Goal: Task Accomplishment & Management: Manage account settings

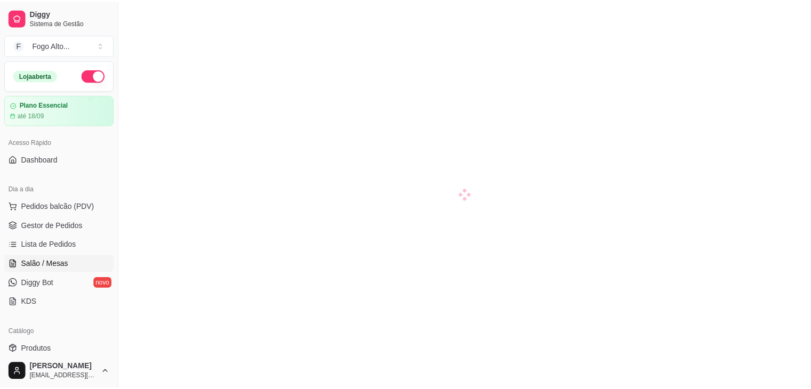
scroll to position [107, 0]
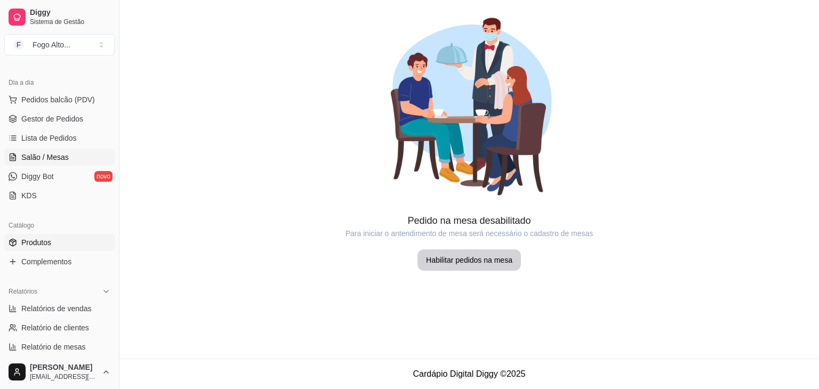
click at [43, 244] on span "Produtos" at bounding box center [36, 242] width 30 height 11
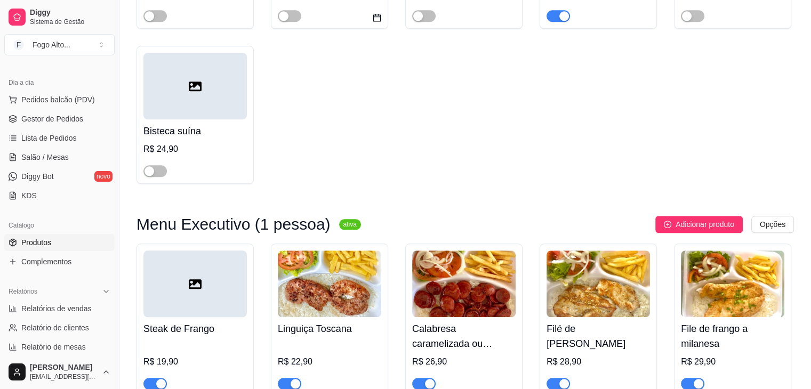
scroll to position [1172, 0]
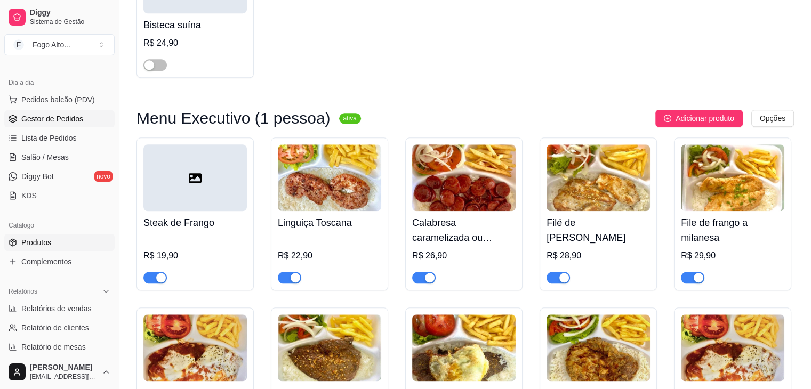
click at [52, 120] on span "Gestor de Pedidos" at bounding box center [52, 119] width 62 height 11
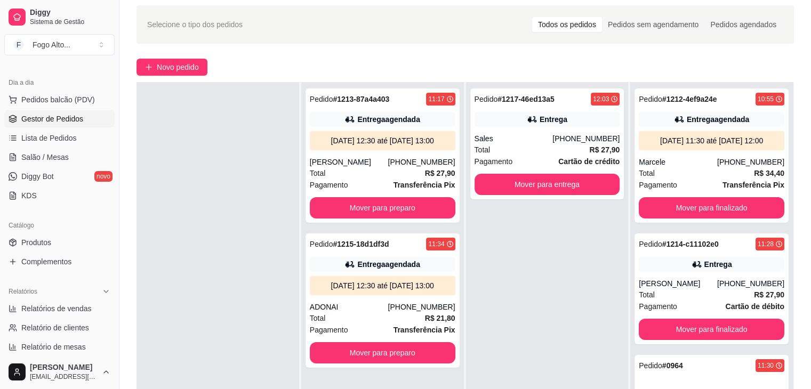
scroll to position [162, 0]
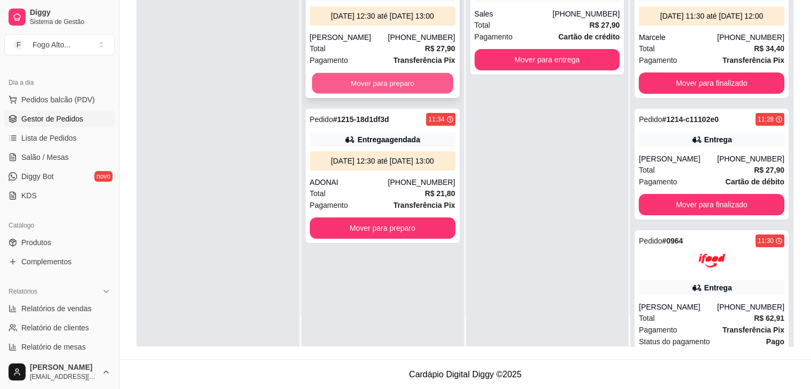
click at [340, 88] on button "Mover para preparo" at bounding box center [382, 83] width 141 height 21
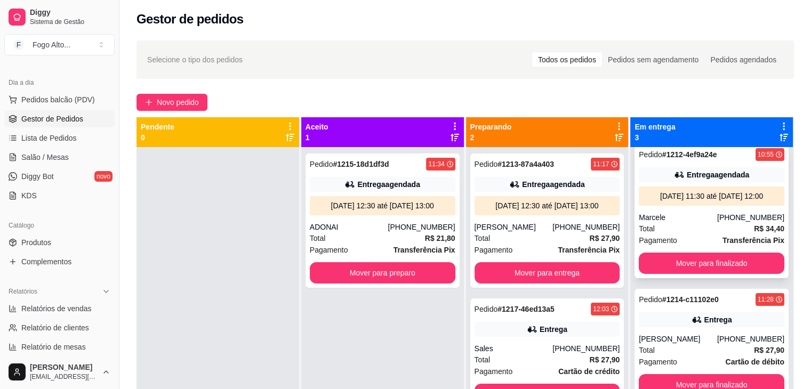
scroll to position [20, 0]
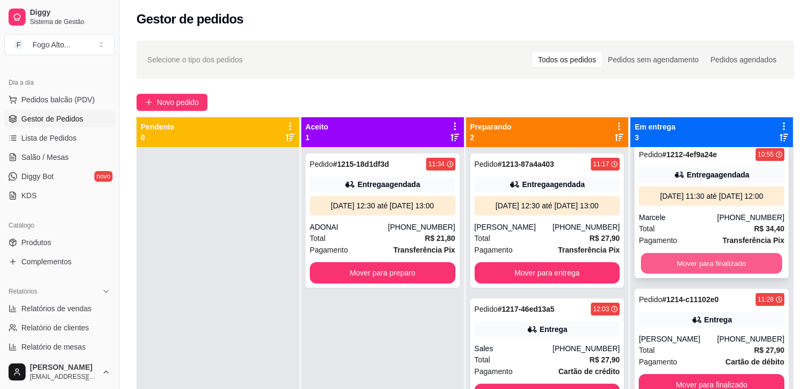
click at [695, 266] on button "Mover para finalizado" at bounding box center [711, 263] width 141 height 21
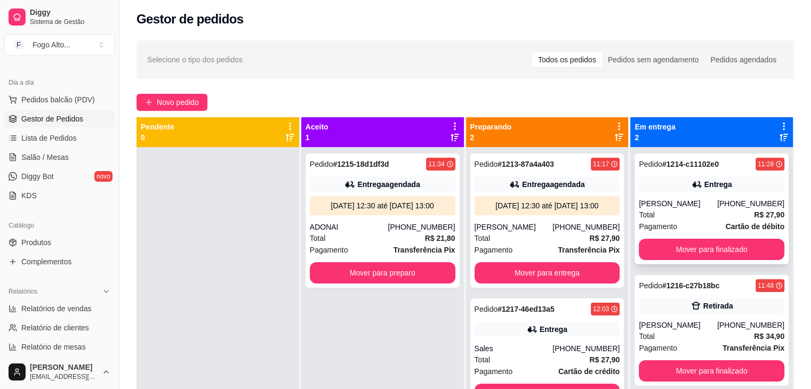
scroll to position [0, 0]
click at [689, 252] on button "Mover para finalizado" at bounding box center [710, 249] width 145 height 21
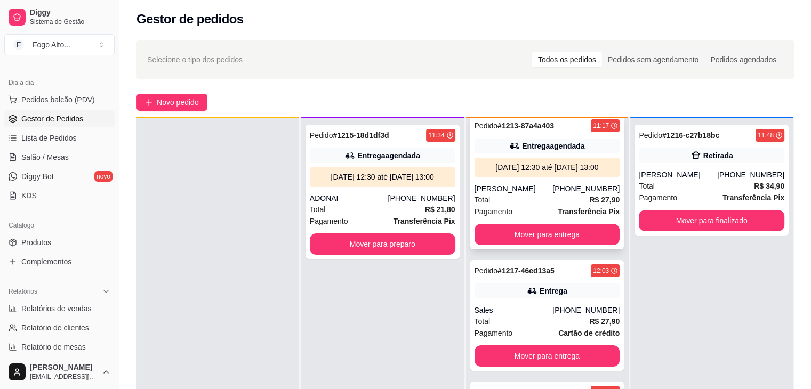
scroll to position [30, 0]
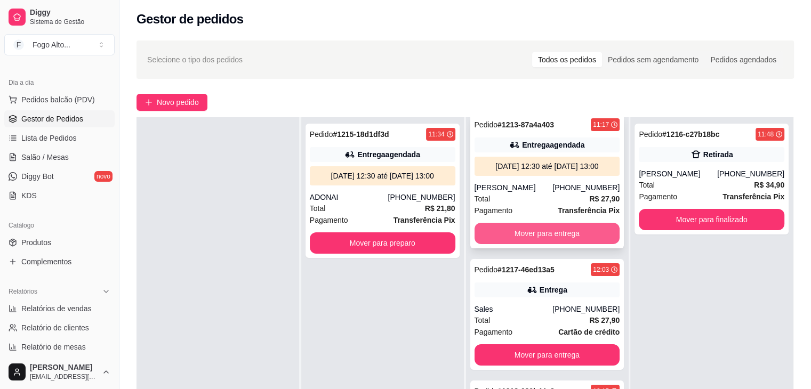
click at [556, 230] on button "Mover para entrega" at bounding box center [546, 233] width 145 height 21
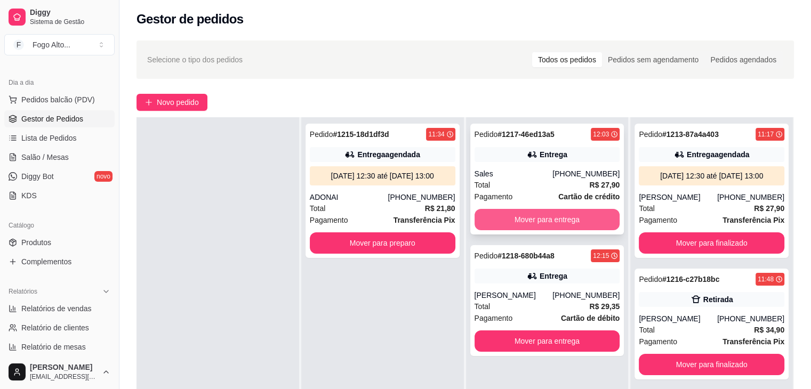
click at [552, 219] on button "Mover para entrega" at bounding box center [546, 219] width 145 height 21
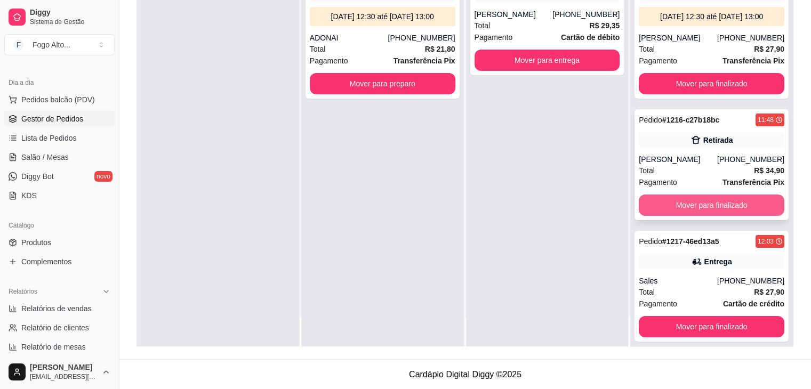
scroll to position [30, 0]
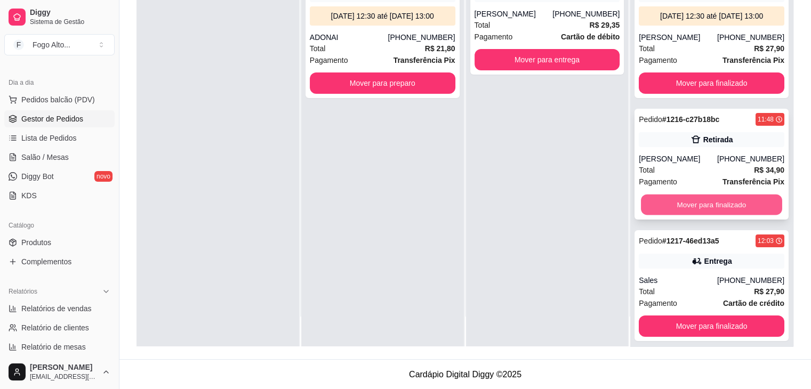
click at [719, 214] on button "Mover para finalizado" at bounding box center [711, 205] width 141 height 21
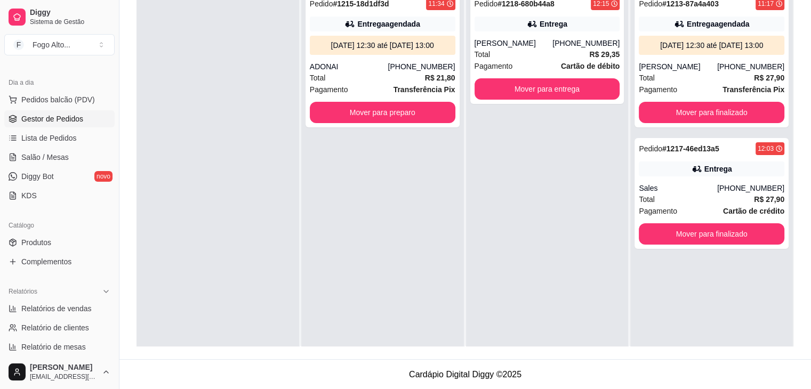
scroll to position [0, 0]
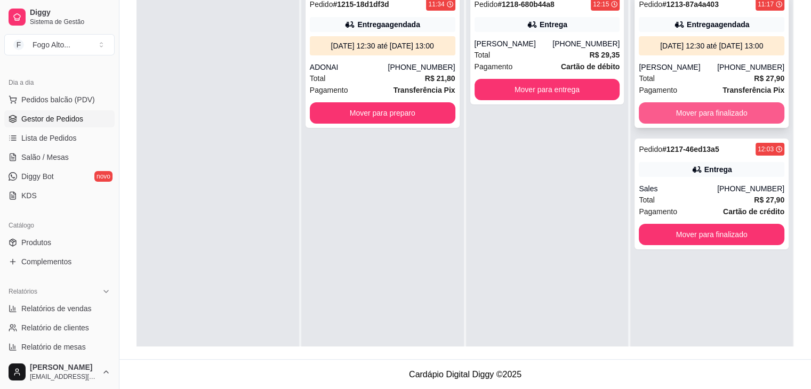
click at [674, 112] on button "Mover para finalizado" at bounding box center [710, 112] width 145 height 21
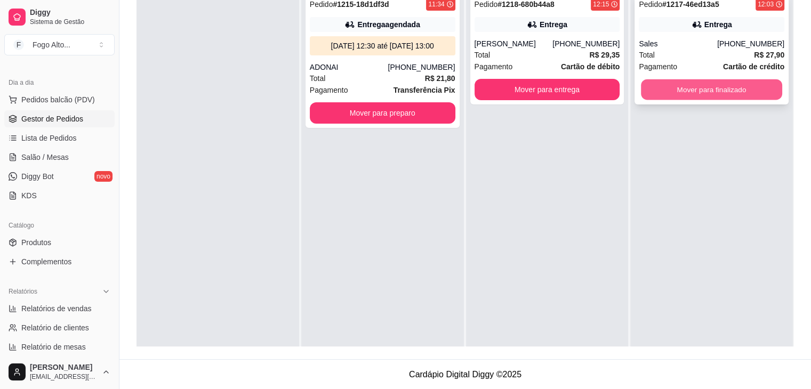
click at [676, 86] on button "Mover para finalizado" at bounding box center [711, 89] width 141 height 21
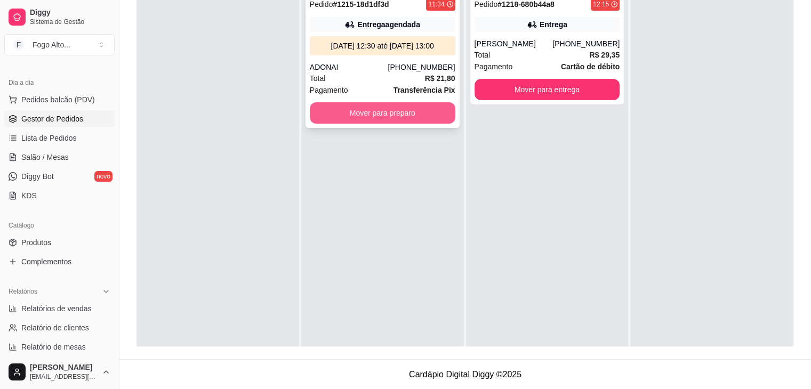
click at [375, 117] on button "Mover para preparo" at bounding box center [382, 112] width 145 height 21
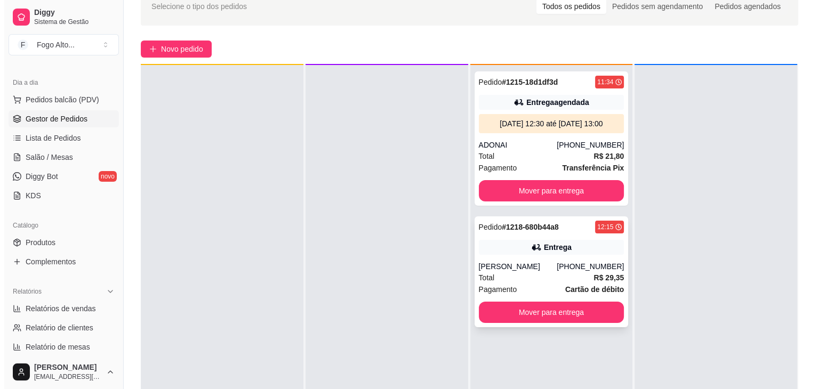
scroll to position [30, 0]
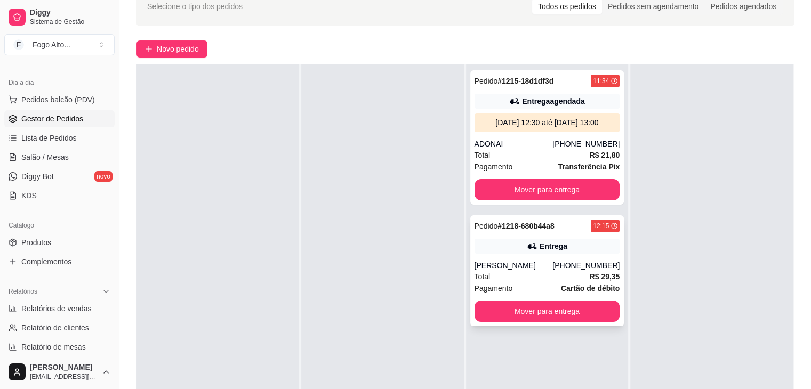
click at [554, 274] on div "Total R$ 29,35" at bounding box center [546, 277] width 145 height 12
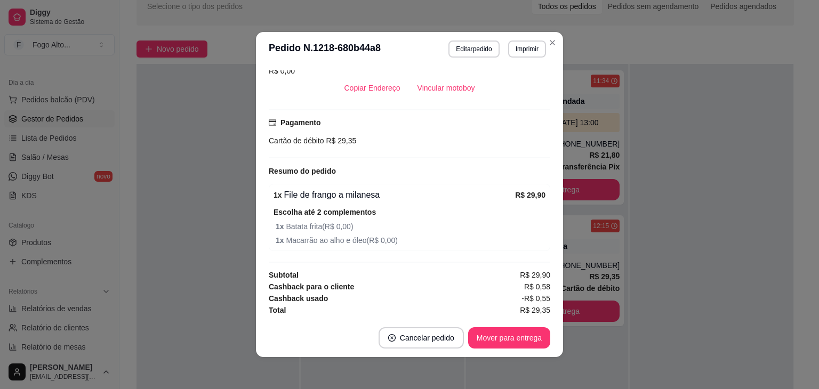
scroll to position [2, 0]
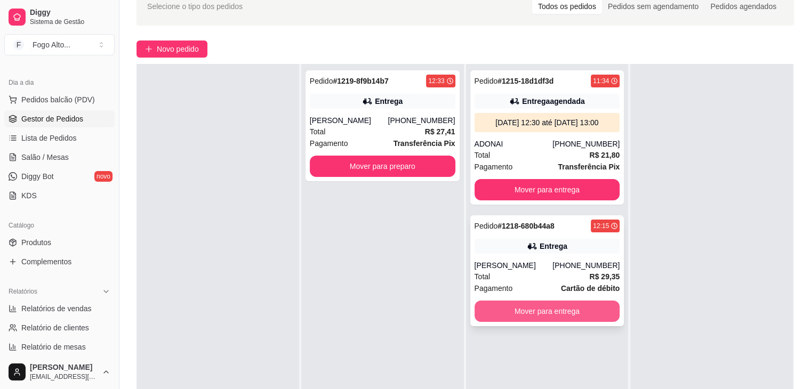
click at [533, 309] on button "Mover para entrega" at bounding box center [546, 311] width 145 height 21
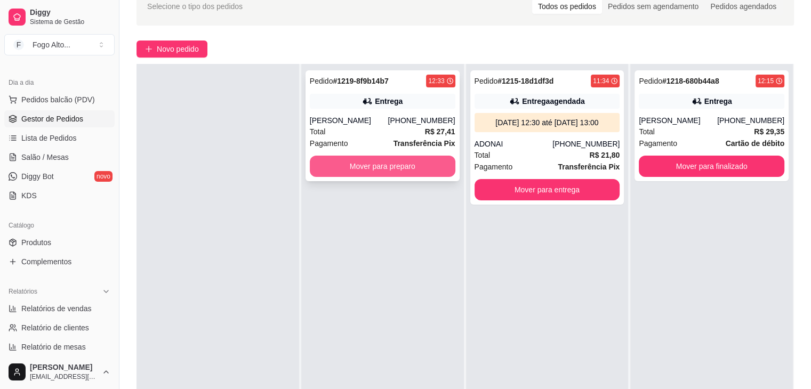
click at [374, 168] on button "Mover para preparo" at bounding box center [382, 166] width 145 height 21
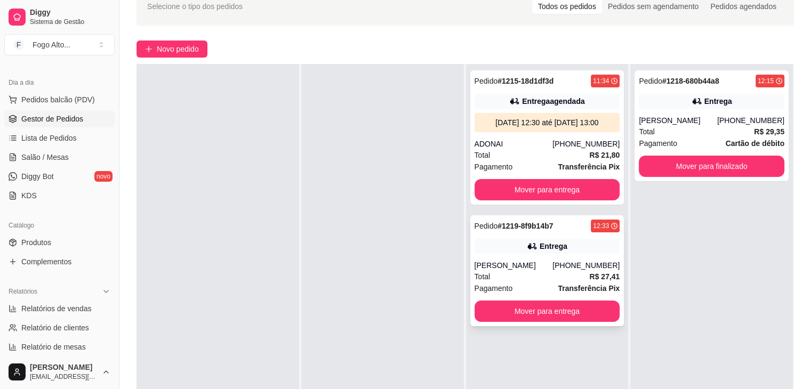
click at [530, 257] on div "Pedido # 1219-8f9b14b7 12:33 Entrega [PERSON_NAME] [PHONE_NUMBER] Total R$ 27,4…" at bounding box center [547, 270] width 154 height 111
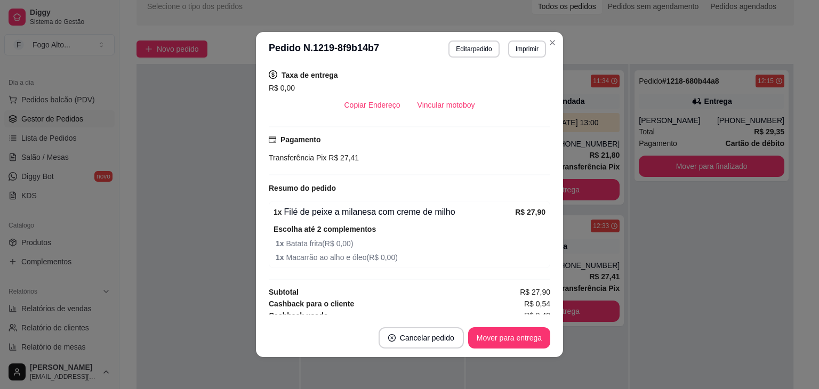
scroll to position [237, 0]
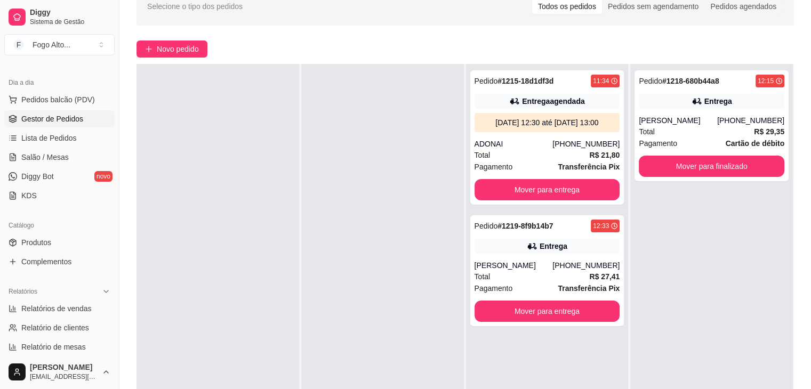
click at [362, 128] on div at bounding box center [382, 258] width 163 height 389
click at [650, 119] on div "[PERSON_NAME]" at bounding box center [677, 120] width 78 height 11
click at [521, 250] on div "Entrega" at bounding box center [546, 246] width 145 height 15
click at [741, 116] on div "[PHONE_NUMBER]" at bounding box center [750, 120] width 67 height 11
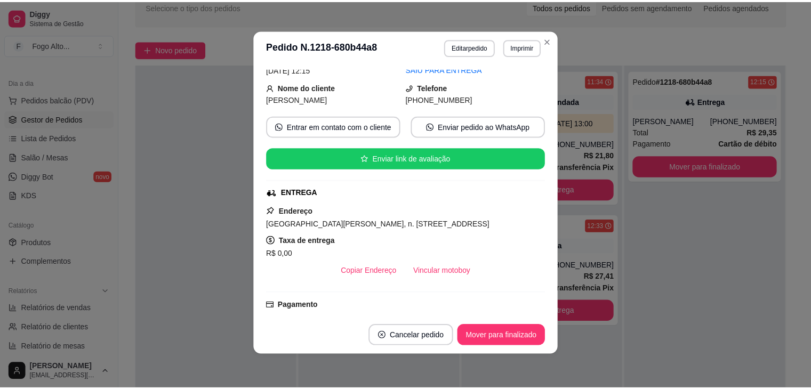
scroll to position [53, 0]
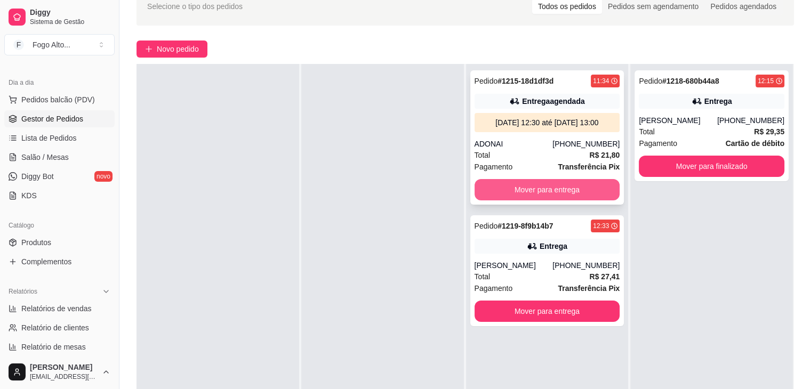
click at [545, 191] on button "Mover para entrega" at bounding box center [546, 189] width 145 height 21
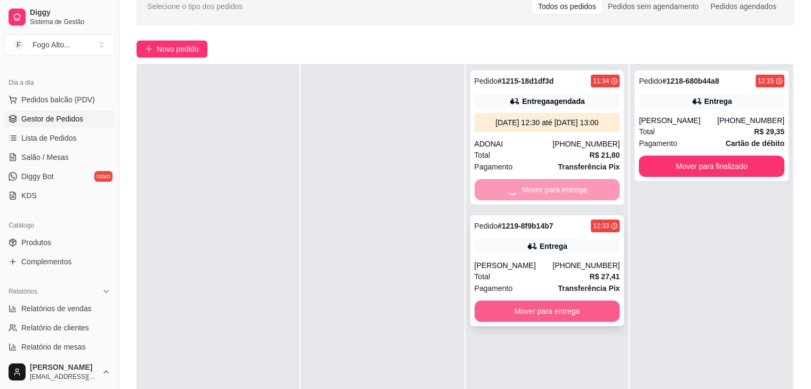
click at [537, 312] on div "Pedido # 1215-18d1df3d 11:34 Entrega agendada [DATE] 12:30 até [DATE] 13:00 ADO…" at bounding box center [547, 258] width 163 height 389
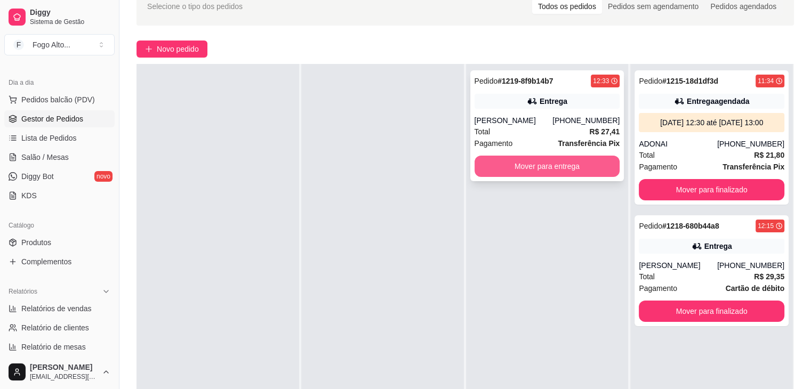
click at [544, 163] on button "Mover para entrega" at bounding box center [546, 166] width 145 height 21
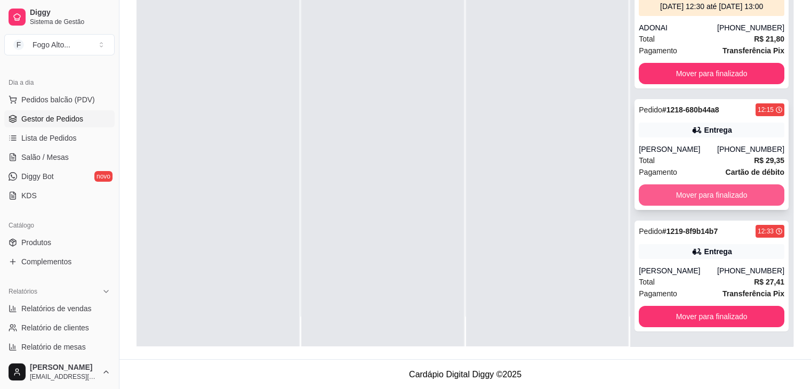
scroll to position [20, 0]
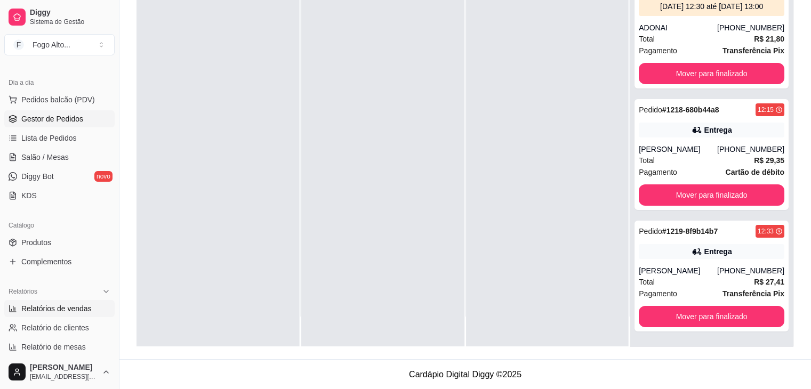
click at [69, 309] on span "Relatórios de vendas" at bounding box center [56, 308] width 70 height 11
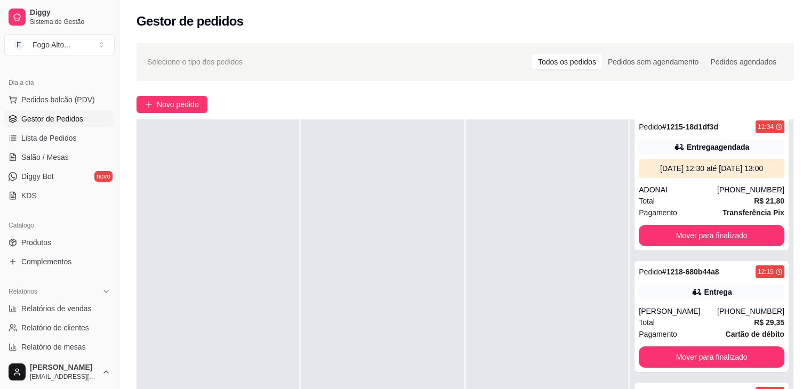
select select "ALL"
select select "0"
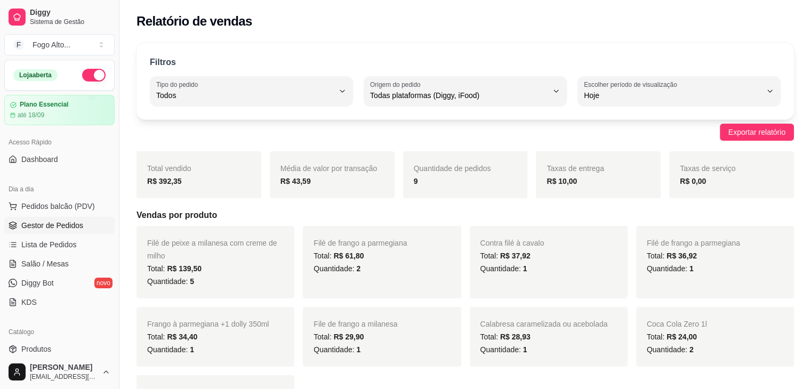
click at [56, 229] on span "Gestor de Pedidos" at bounding box center [52, 225] width 62 height 11
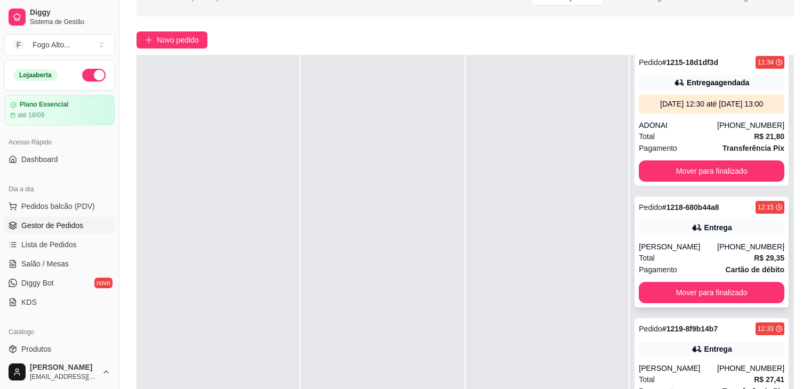
scroll to position [160, 0]
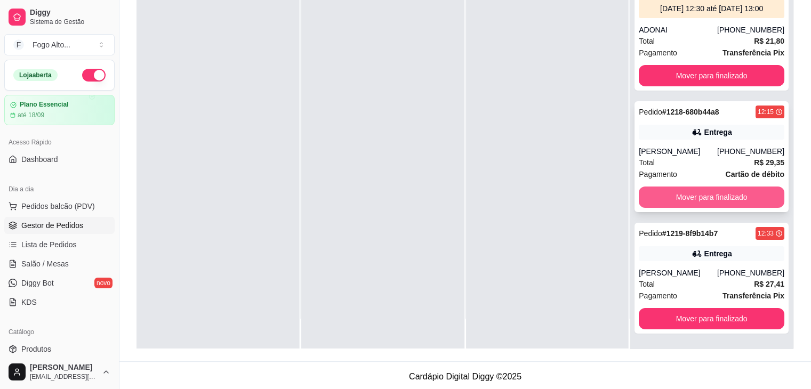
click at [664, 195] on button "Mover para finalizado" at bounding box center [710, 197] width 145 height 21
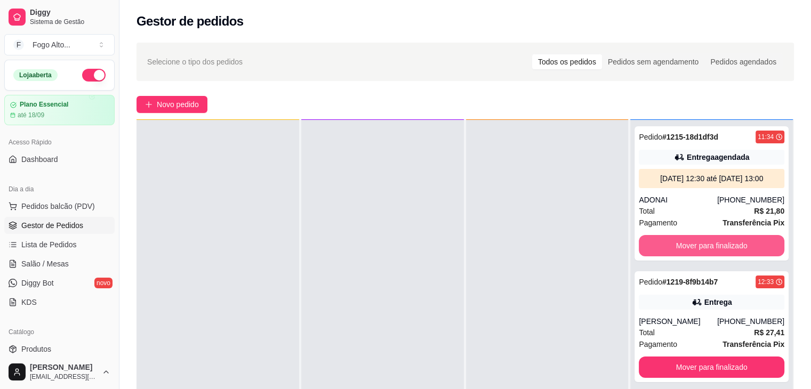
scroll to position [30, 0]
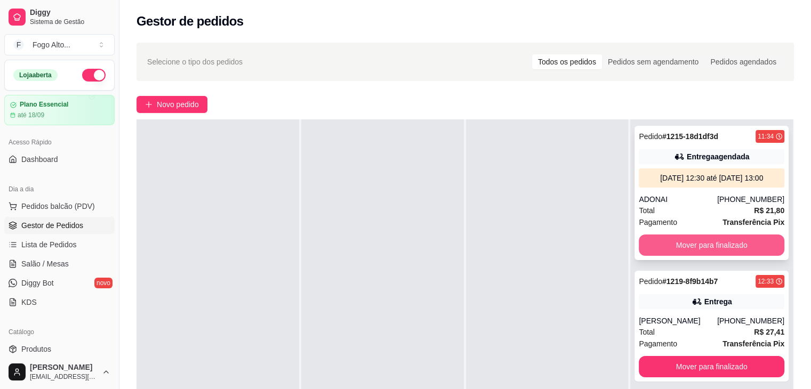
click at [714, 249] on button "Mover para finalizado" at bounding box center [710, 244] width 145 height 21
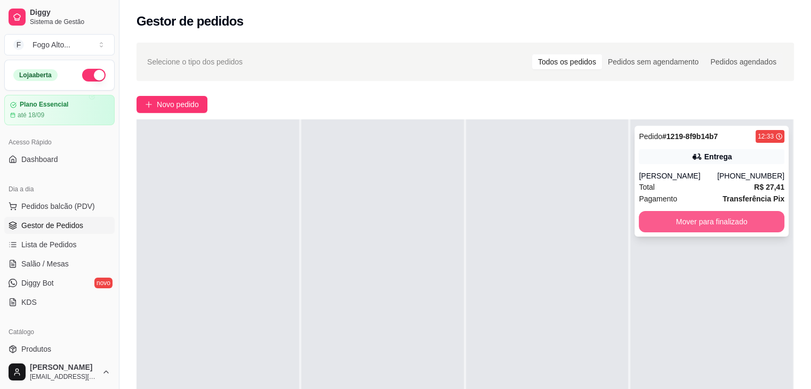
click at [705, 213] on button "Mover para finalizado" at bounding box center [710, 221] width 145 height 21
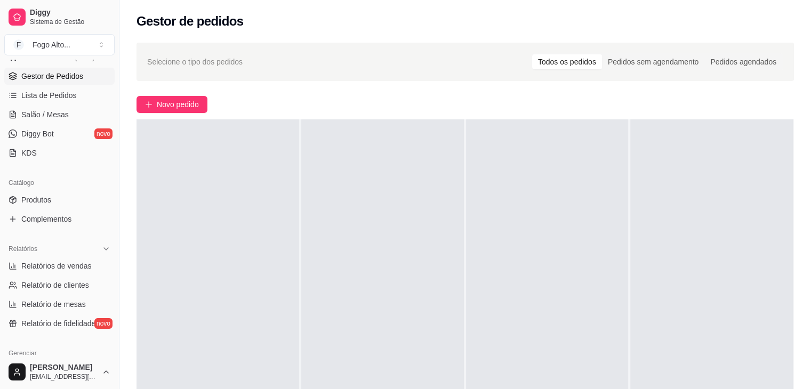
scroll to position [160, 0]
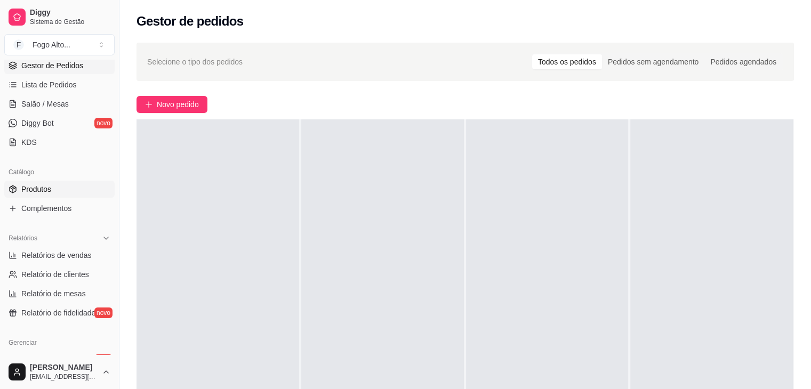
click at [43, 181] on link "Produtos" at bounding box center [59, 189] width 110 height 17
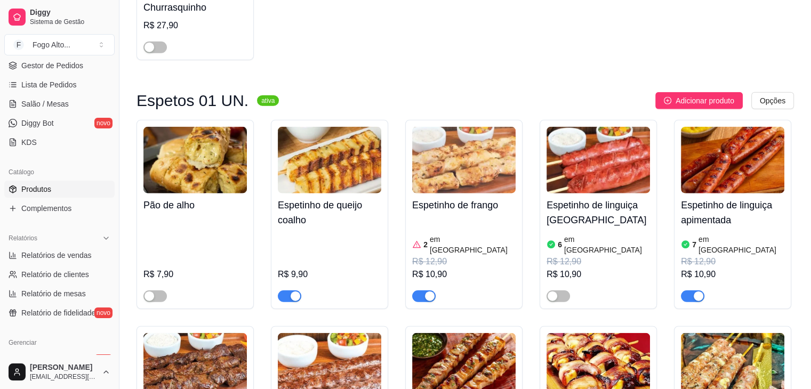
scroll to position [2611, 0]
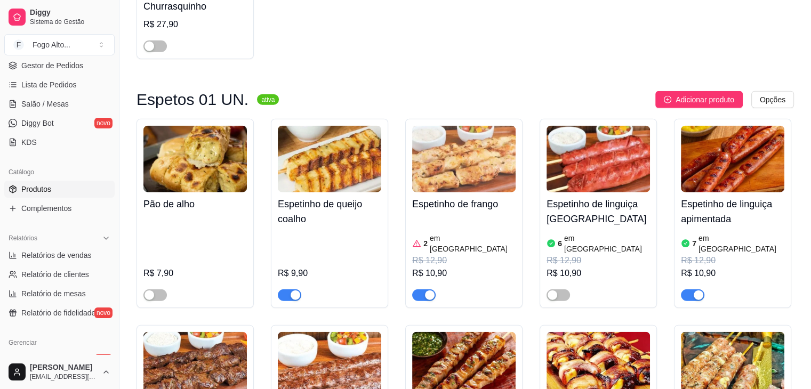
click at [295, 290] on div "button" at bounding box center [295, 295] width 10 height 10
click at [285, 290] on div "button" at bounding box center [284, 295] width 10 height 10
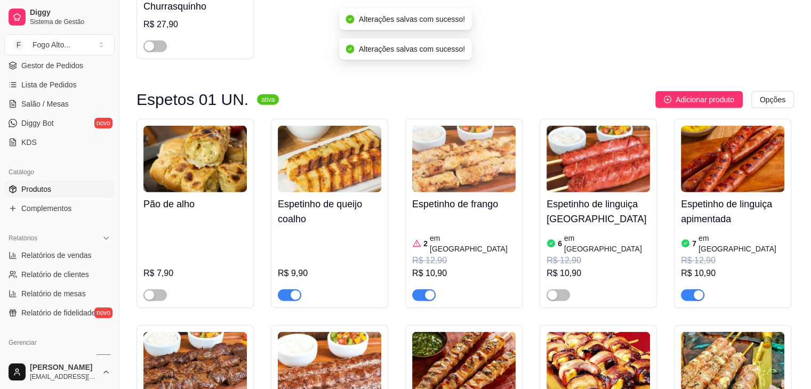
click at [428, 290] on div "button" at bounding box center [430, 295] width 10 height 10
click at [697, 290] on div "button" at bounding box center [698, 295] width 10 height 10
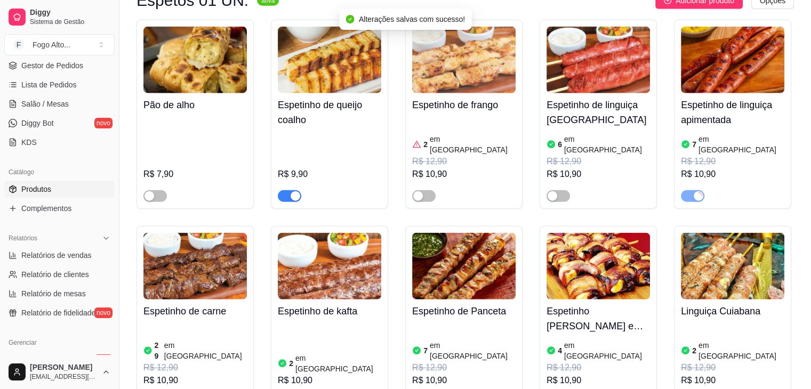
scroll to position [2878, 0]
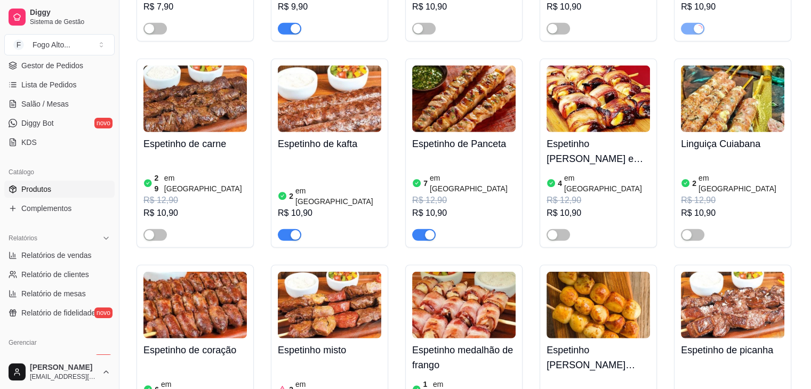
click at [428, 230] on div "button" at bounding box center [430, 235] width 10 height 10
click at [292, 230] on div "button" at bounding box center [295, 235] width 10 height 10
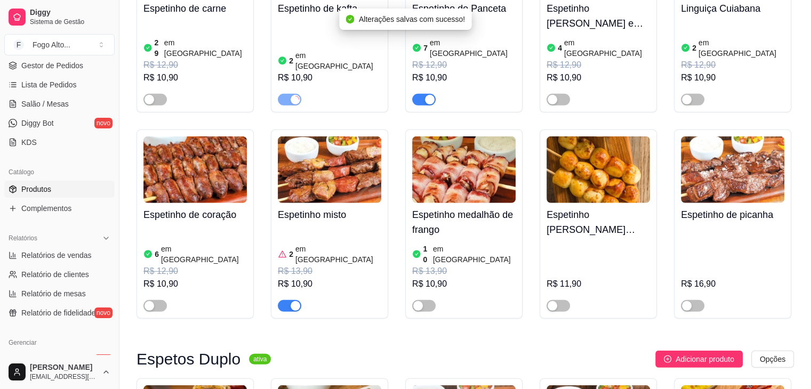
scroll to position [3038, 0]
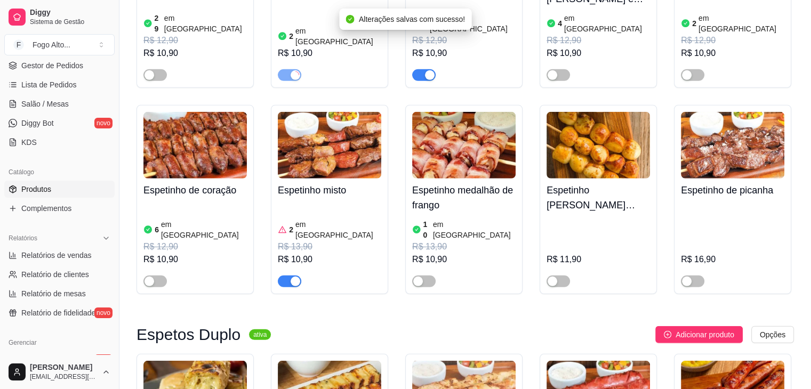
click at [298, 277] on div "button" at bounding box center [295, 282] width 10 height 10
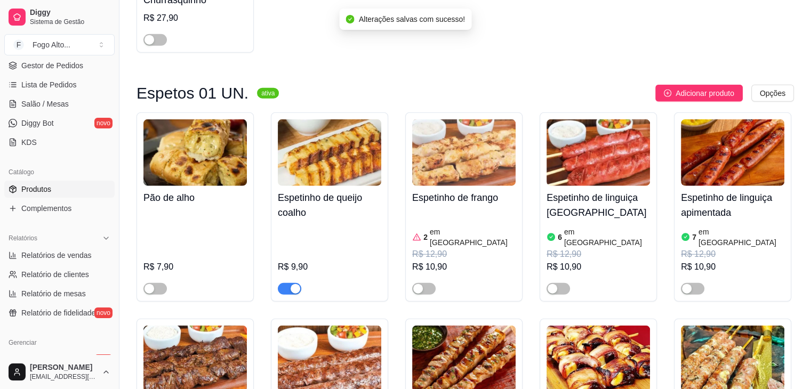
scroll to position [2611, 0]
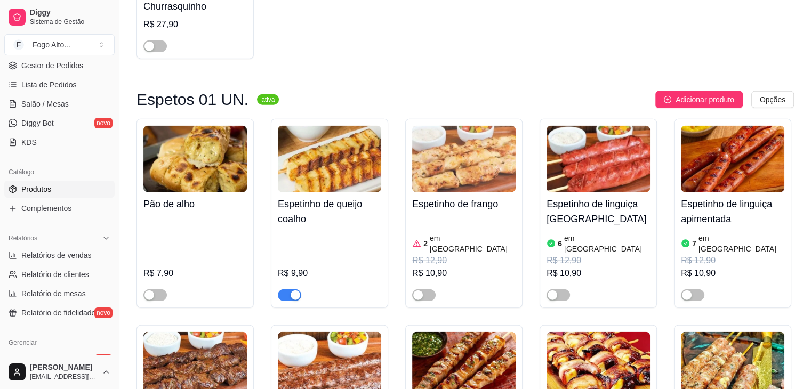
click at [296, 290] on div "button" at bounding box center [295, 295] width 10 height 10
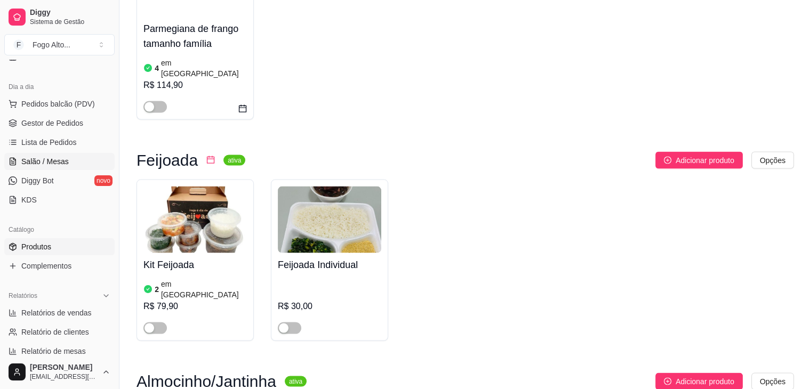
scroll to position [53, 0]
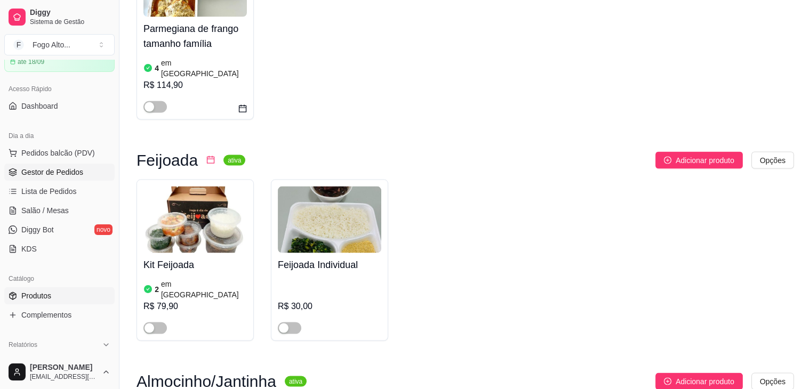
click at [47, 170] on span "Gestor de Pedidos" at bounding box center [52, 172] width 62 height 11
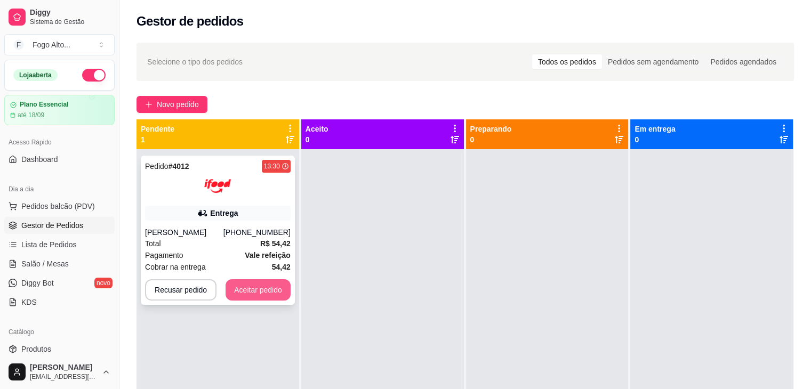
click at [254, 298] on button "Aceitar pedido" at bounding box center [257, 289] width 65 height 21
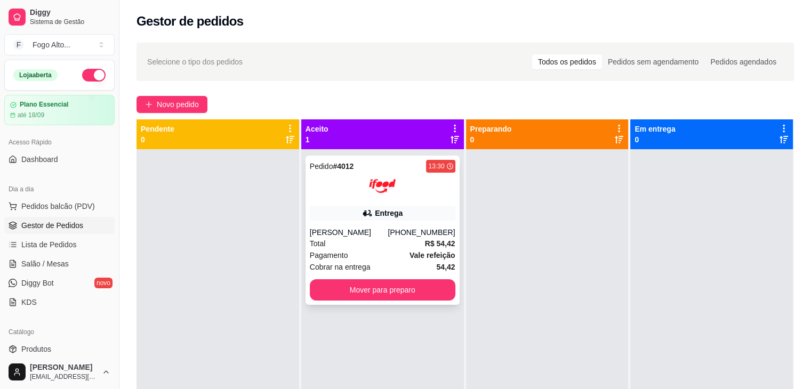
click at [375, 238] on div "[PERSON_NAME]" at bounding box center [349, 232] width 78 height 11
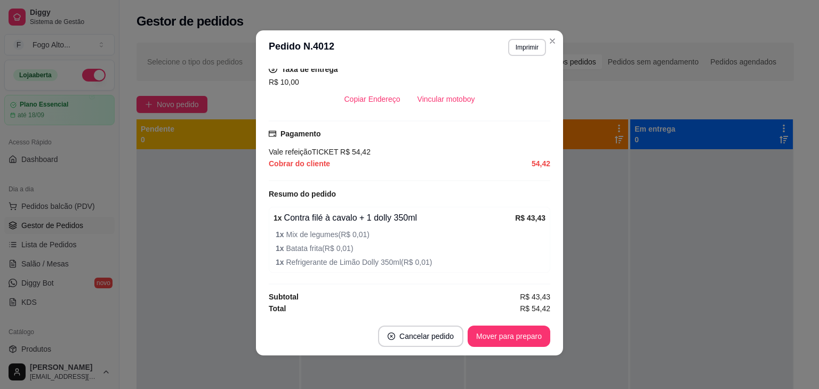
scroll to position [2, 0]
click at [490, 341] on button "Mover para preparo" at bounding box center [508, 335] width 83 height 21
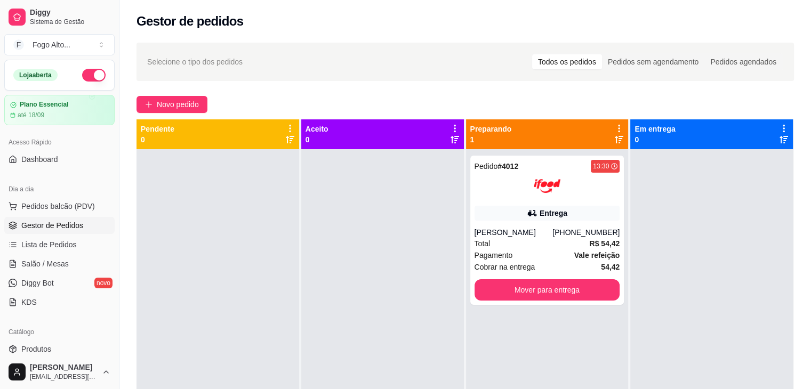
click at [350, 256] on div at bounding box center [382, 343] width 163 height 389
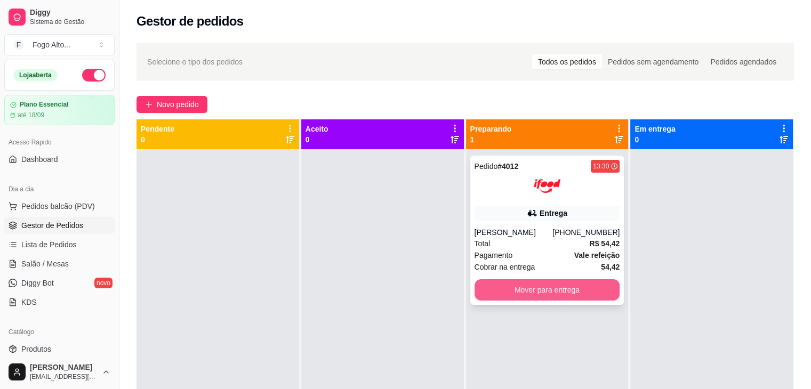
click at [560, 299] on button "Mover para entrega" at bounding box center [546, 289] width 145 height 21
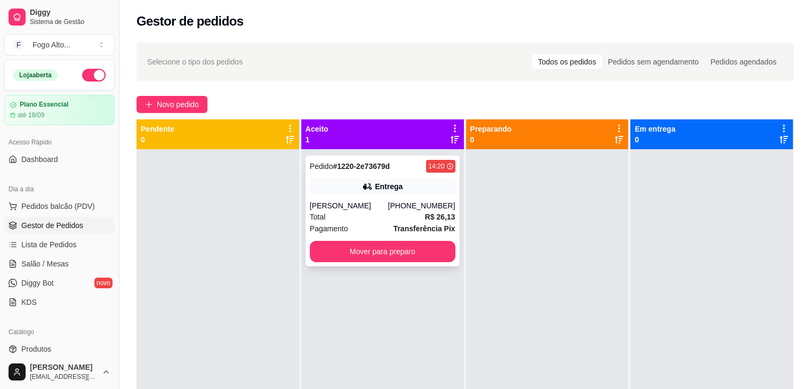
click at [378, 199] on div "Pedido # 1220-2e73679d 14:20 Entrega [PERSON_NAME] [PHONE_NUMBER] Total R$ 26,1…" at bounding box center [382, 211] width 154 height 111
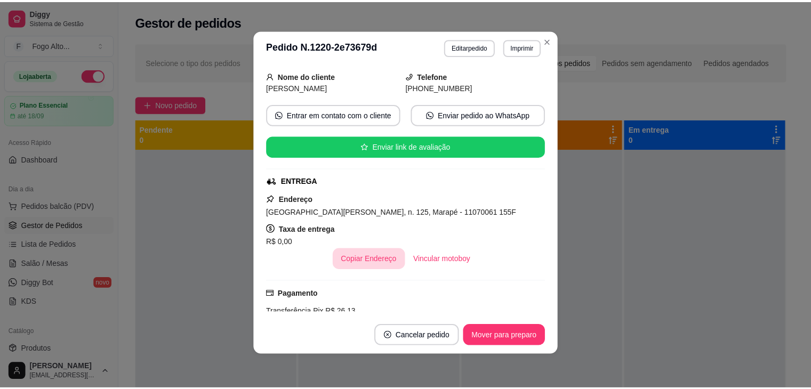
scroll to position [223, 0]
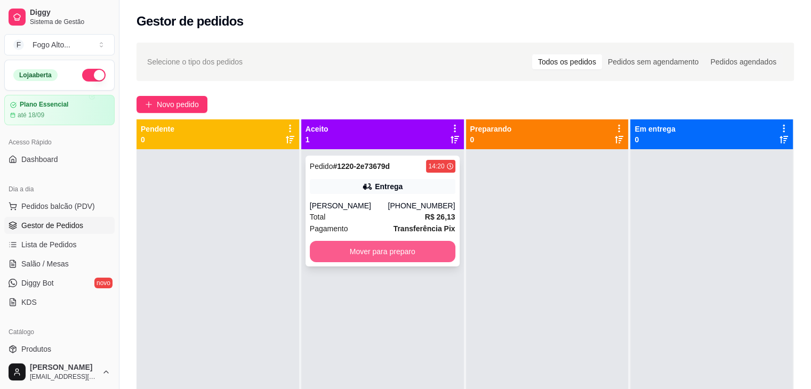
click at [386, 248] on button "Mover para preparo" at bounding box center [382, 251] width 145 height 21
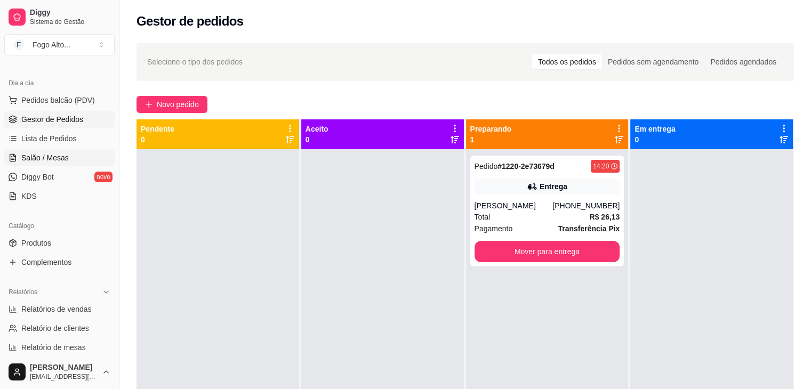
scroll to position [107, 0]
click at [55, 309] on span "Relatórios de vendas" at bounding box center [56, 308] width 70 height 11
select select "ALL"
select select "0"
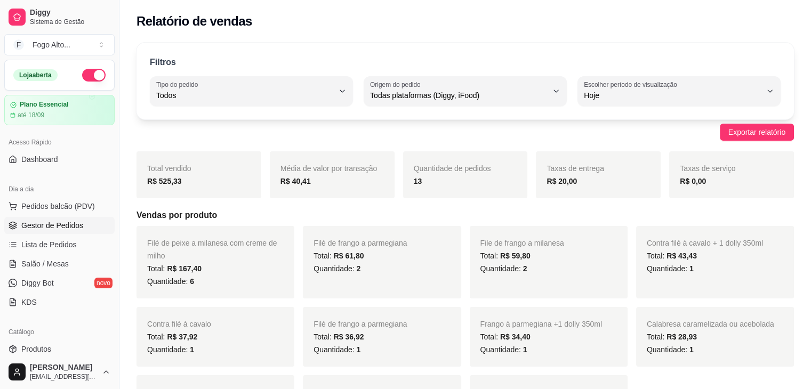
click at [47, 230] on link "Gestor de Pedidos" at bounding box center [59, 225] width 110 height 17
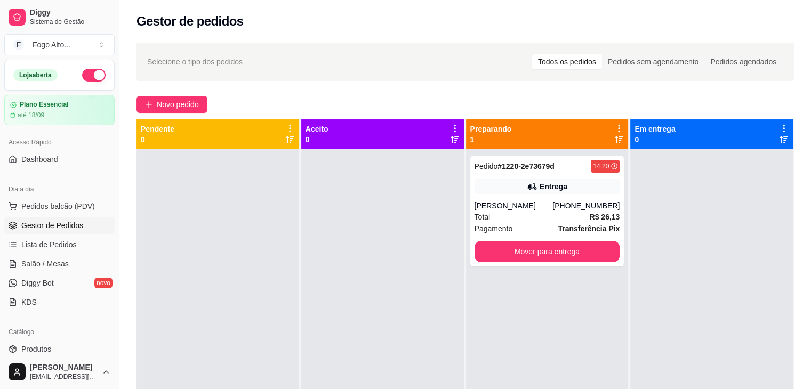
click at [367, 206] on div at bounding box center [382, 343] width 163 height 389
click at [382, 204] on div at bounding box center [382, 343] width 163 height 389
click at [531, 238] on div "Pedido # 1220-2e73679d 14:20 Entrega [PERSON_NAME] [PHONE_NUMBER] Total R$ 26,1…" at bounding box center [547, 211] width 154 height 111
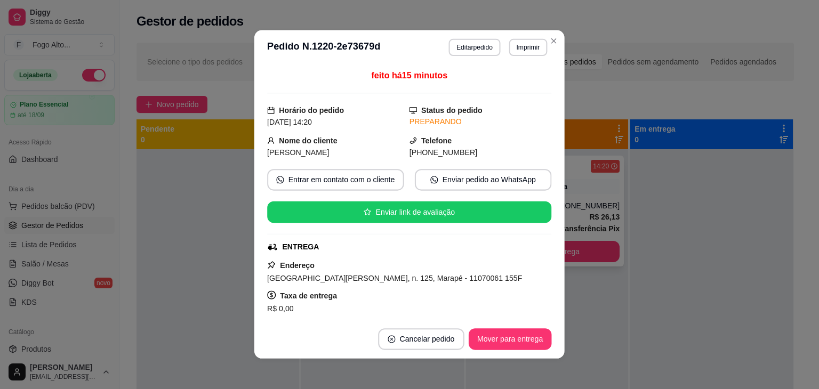
click at [533, 255] on div "feito há 15 minutos Horário do pedido [DATE] 14:20 Status do pedido PREPARANDO …" at bounding box center [409, 192] width 284 height 247
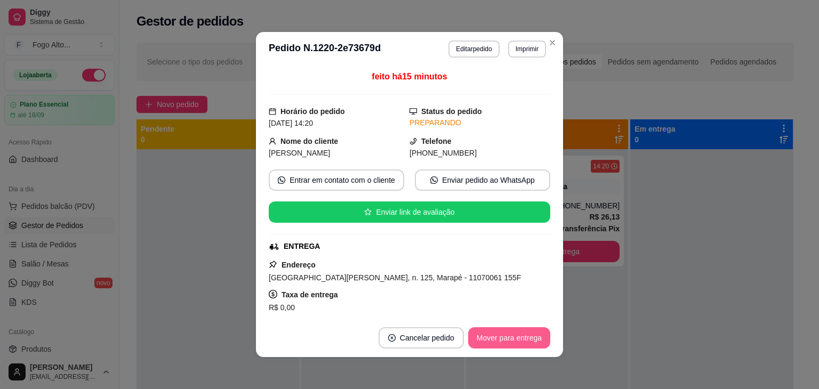
click at [501, 345] on button "Mover para entrega" at bounding box center [509, 337] width 82 height 21
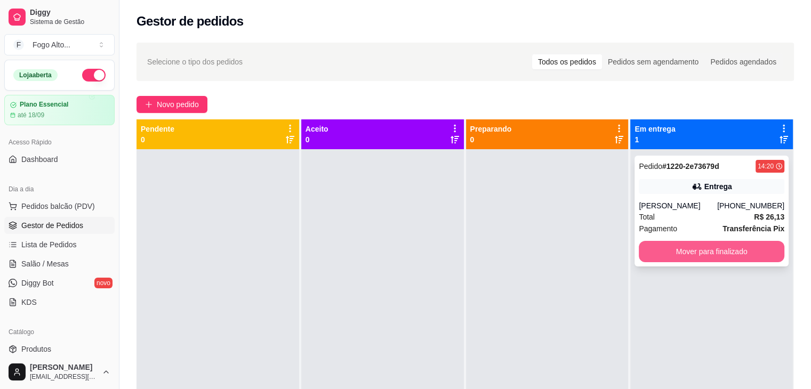
click at [711, 255] on button "Mover para finalizado" at bounding box center [710, 251] width 145 height 21
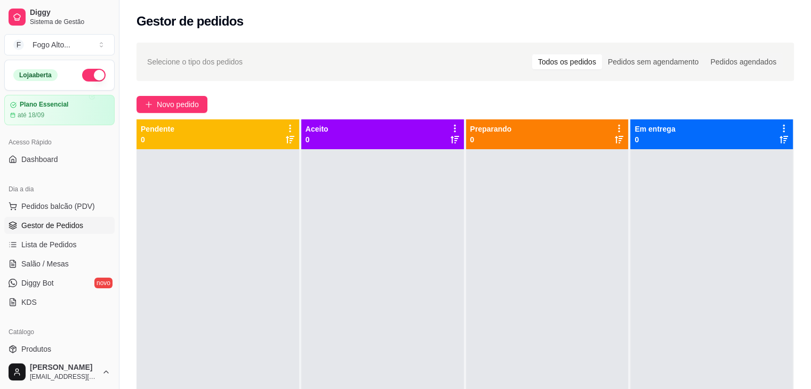
scroll to position [107, 0]
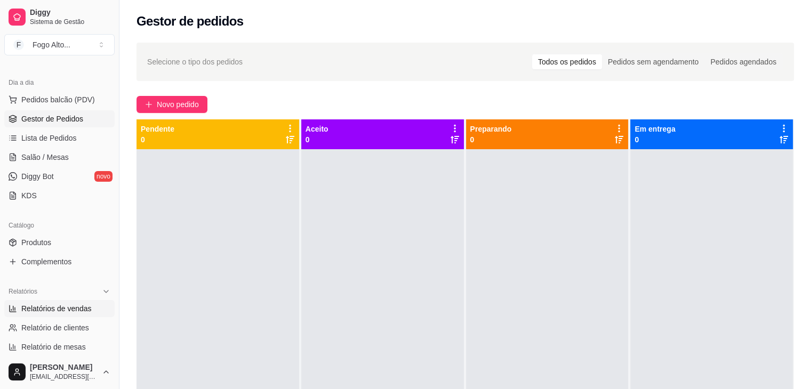
click at [68, 305] on span "Relatórios de vendas" at bounding box center [56, 308] width 70 height 11
select select "ALL"
select select "0"
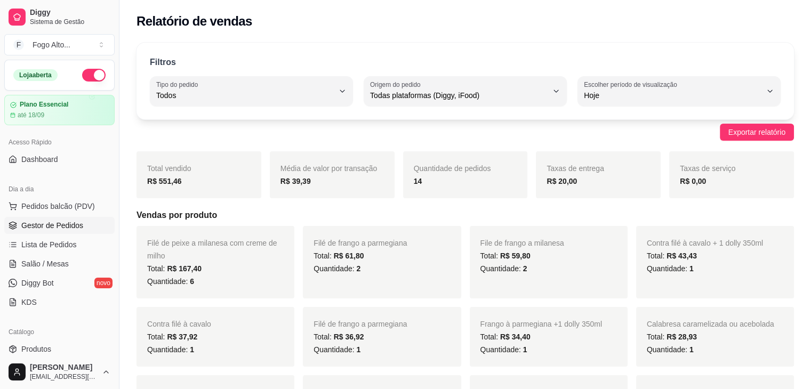
click at [58, 220] on span "Gestor de Pedidos" at bounding box center [52, 225] width 62 height 11
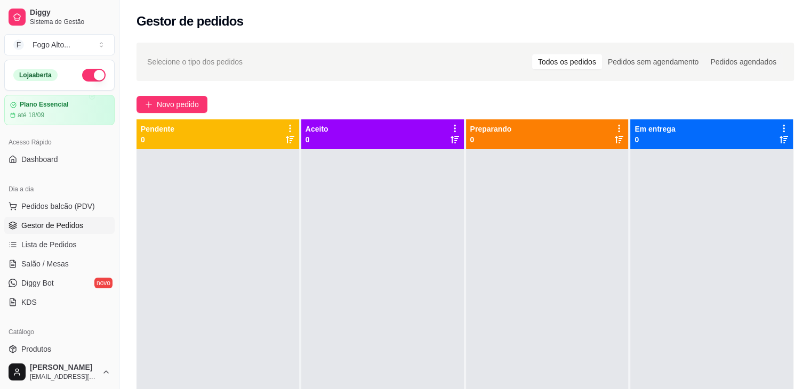
drag, startPoint x: 220, startPoint y: 242, endPoint x: 245, endPoint y: 184, distance: 63.5
click at [220, 241] on div at bounding box center [217, 343] width 163 height 389
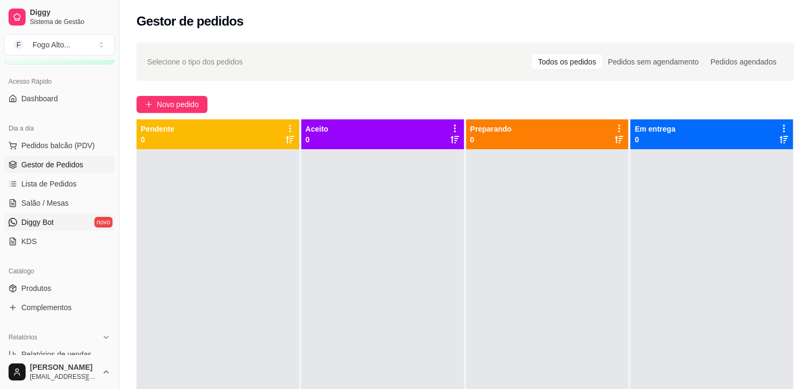
scroll to position [160, 0]
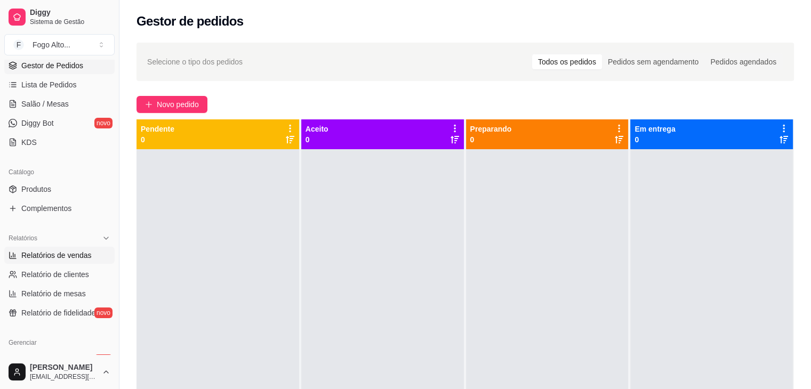
click at [34, 259] on span "Relatórios de vendas" at bounding box center [56, 255] width 70 height 11
select select "ALL"
select select "0"
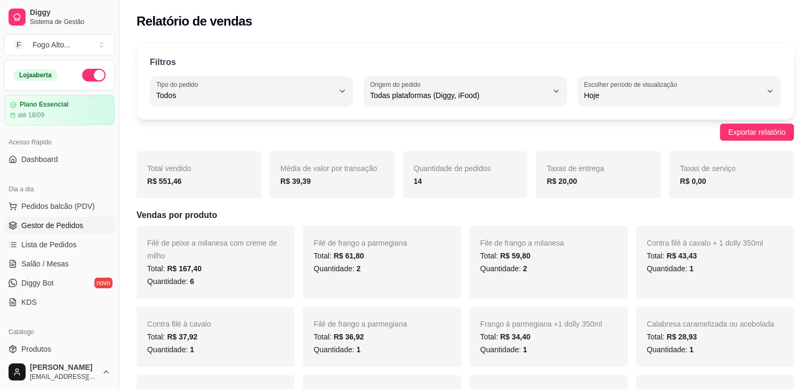
click at [37, 231] on link "Gestor de Pedidos" at bounding box center [59, 225] width 110 height 17
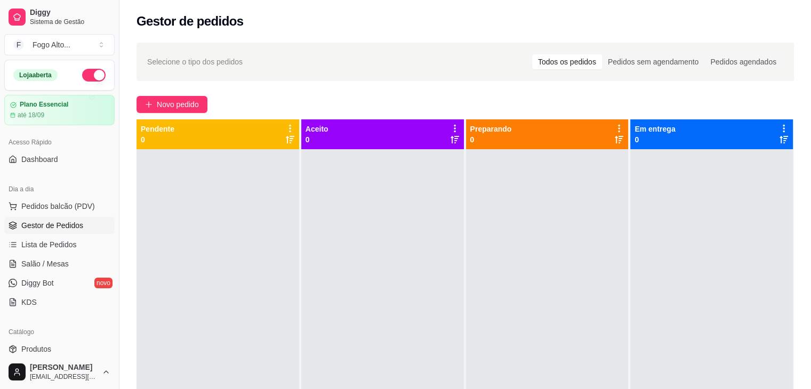
click at [223, 150] on div at bounding box center [217, 343] width 163 height 389
click at [102, 44] on button "F Fogo Alto ..." at bounding box center [59, 44] width 110 height 21
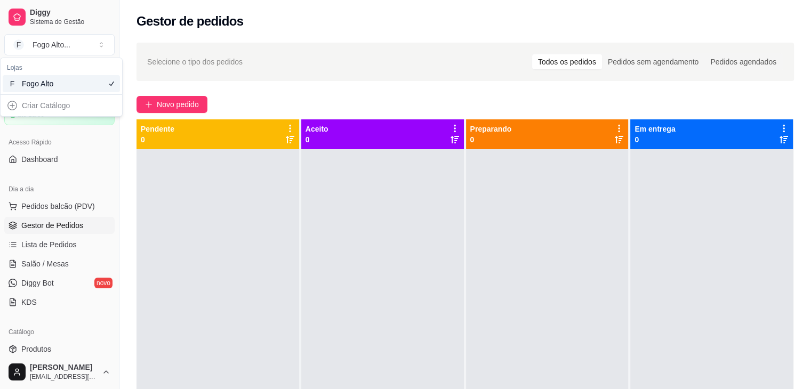
click at [303, 35] on div "Gestor de pedidos" at bounding box center [464, 18] width 691 height 36
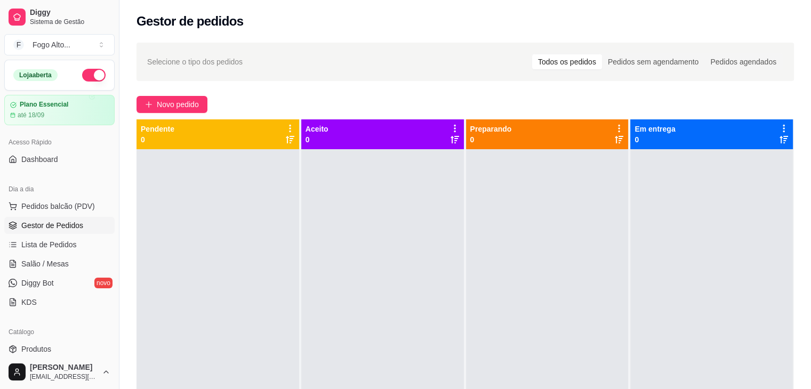
click at [471, 187] on div at bounding box center [547, 343] width 163 height 389
